Goal: Find specific page/section: Find specific page/section

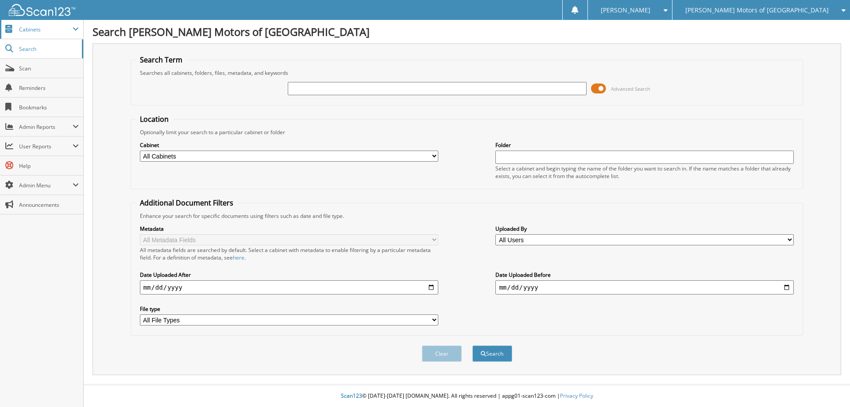
click at [34, 29] on span "Cabinets" at bounding box center [46, 30] width 54 height 8
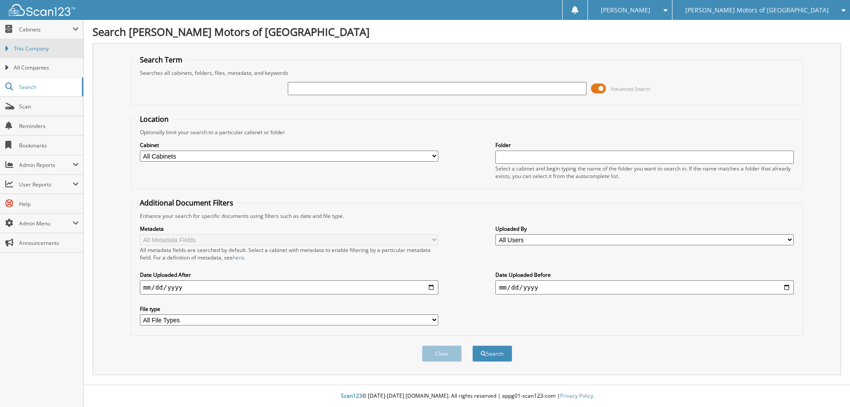
click at [29, 47] on span "This Company" at bounding box center [46, 49] width 65 height 8
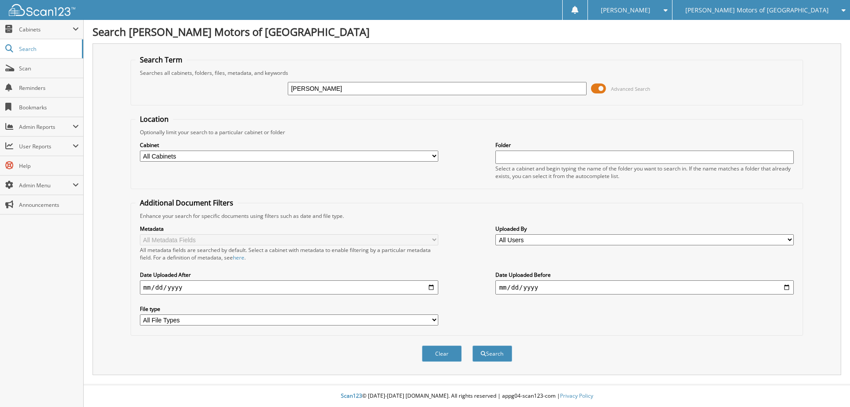
type input "WILLIAMS, MARY"
click at [473, 345] on button "Search" at bounding box center [493, 353] width 40 height 16
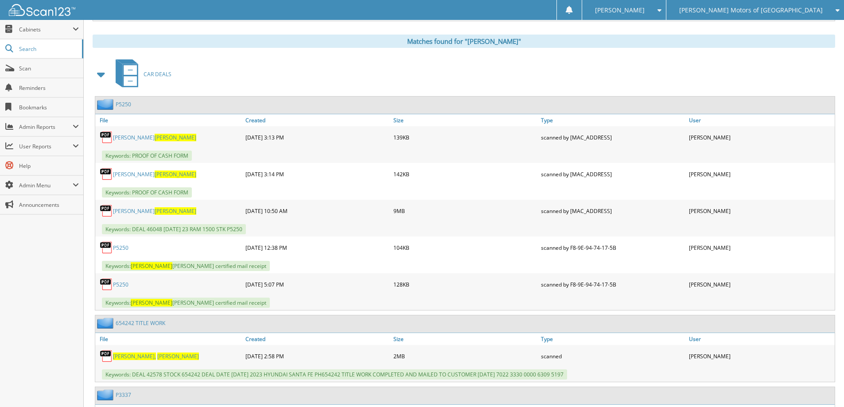
scroll to position [354, 0]
click at [256, 120] on link "Created" at bounding box center [317, 120] width 148 height 12
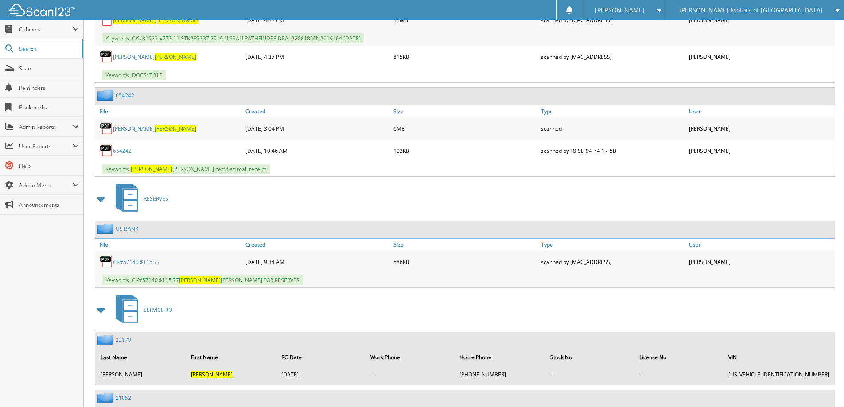
scroll to position [825, 0]
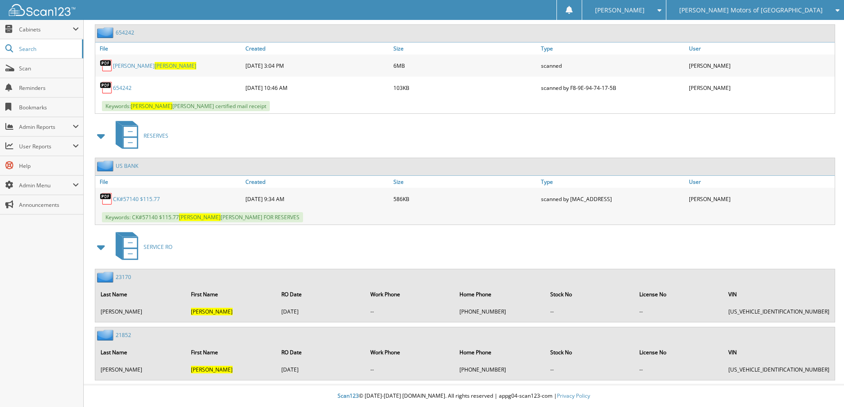
click at [124, 163] on link "US BANK" at bounding box center [127, 166] width 23 height 8
